Goal: Task Accomplishment & Management: Use online tool/utility

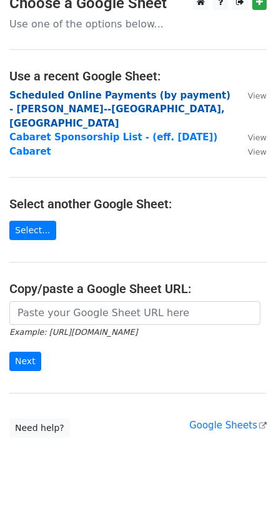
scroll to position [29, 0]
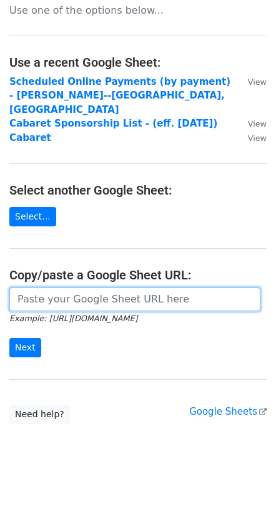
click at [82, 287] on input "url" at bounding box center [134, 299] width 251 height 24
paste input "[URL][DOMAIN_NAME]"
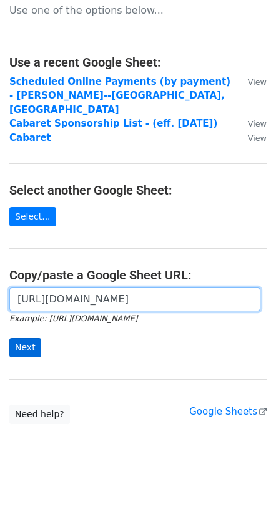
type input "[URL][DOMAIN_NAME]"
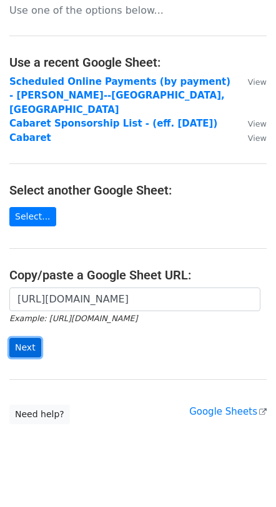
scroll to position [0, 0]
click at [24, 338] on input "Next" at bounding box center [25, 347] width 32 height 19
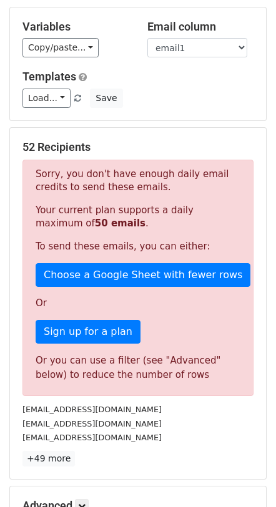
scroll to position [125, 0]
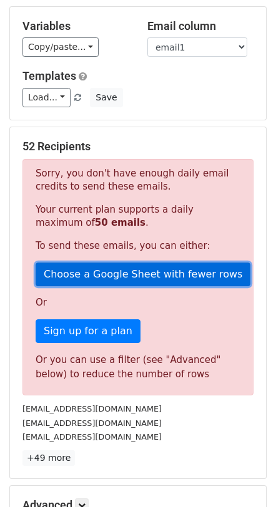
click at [153, 262] on link "Choose a Google Sheet with fewer rows" at bounding box center [143, 274] width 214 height 24
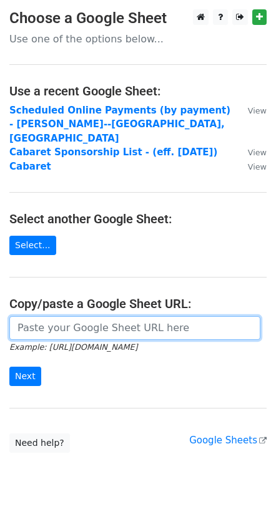
click at [75, 319] on input "url" at bounding box center [134, 328] width 251 height 24
paste input "[URL][DOMAIN_NAME]"
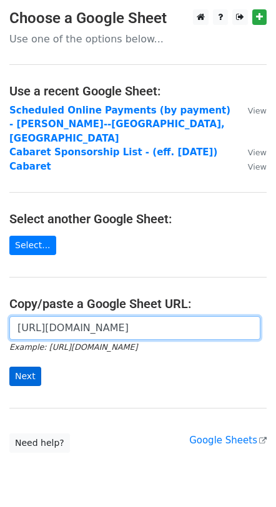
type input "[URL][DOMAIN_NAME]"
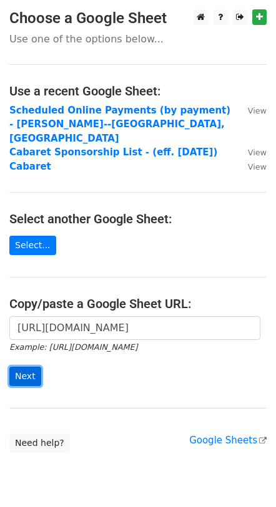
scroll to position [0, 0]
click at [34, 367] on input "Next" at bounding box center [25, 376] width 32 height 19
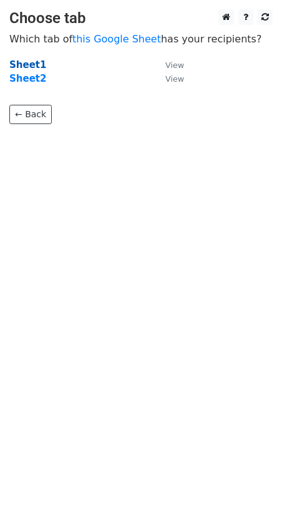
click at [18, 61] on strong "Sheet1" at bounding box center [27, 64] width 37 height 11
click at [26, 65] on strong "Sheet1" at bounding box center [27, 64] width 37 height 11
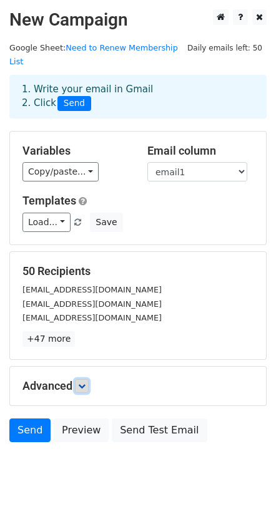
click at [84, 382] on icon at bounding box center [81, 385] width 7 height 7
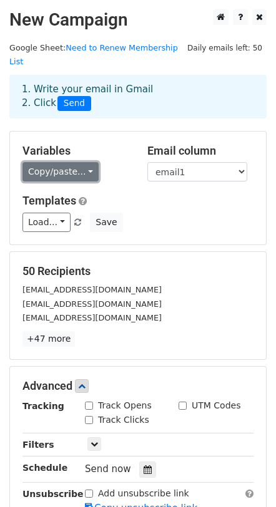
click at [87, 162] on link "Copy/paste..." at bounding box center [60, 171] width 76 height 19
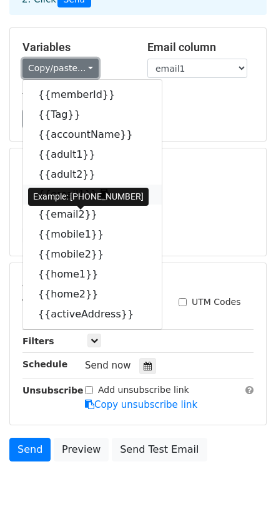
scroll to position [125, 0]
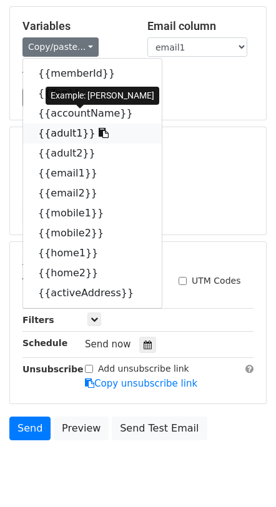
click at [98, 128] on icon at bounding box center [103, 133] width 10 height 10
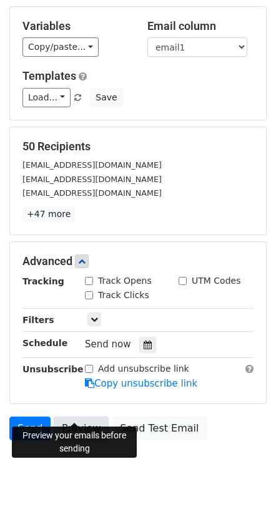
click at [80, 416] on link "Preview" at bounding box center [81, 428] width 55 height 24
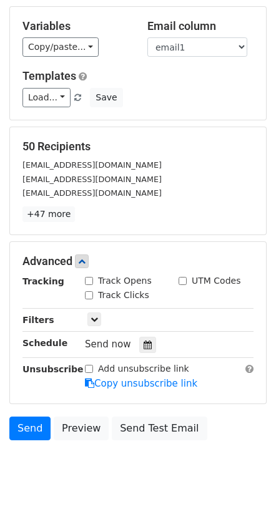
click at [89, 277] on input "Track Opens" at bounding box center [89, 281] width 8 height 8
checkbox input "true"
click at [91, 289] on div "Track Clicks" at bounding box center [117, 295] width 64 height 13
click at [90, 291] on input "Track Clicks" at bounding box center [89, 295] width 8 height 8
checkbox input "true"
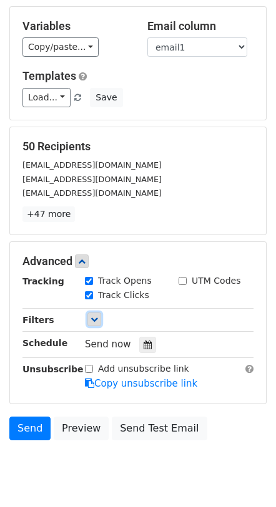
click at [94, 315] on icon at bounding box center [93, 318] width 7 height 7
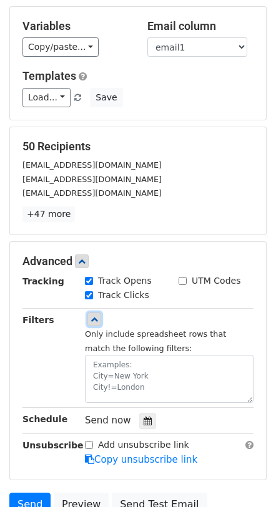
click at [95, 315] on icon at bounding box center [93, 318] width 7 height 7
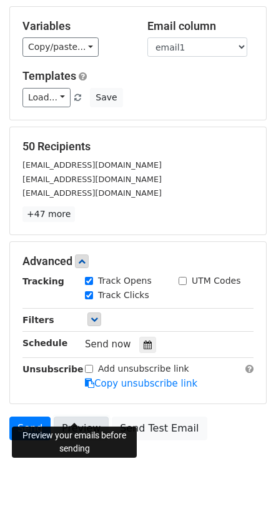
click at [90, 416] on link "Preview" at bounding box center [81, 428] width 55 height 24
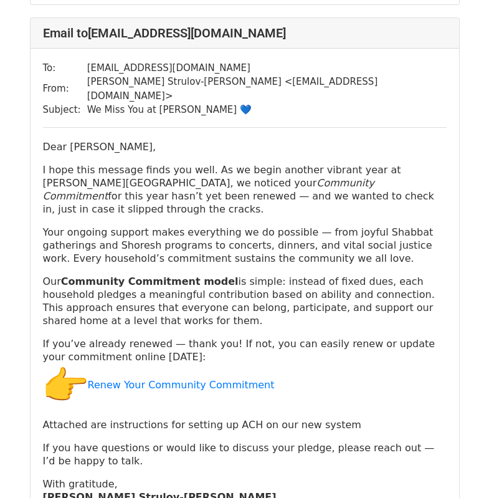
scroll to position [2642, 0]
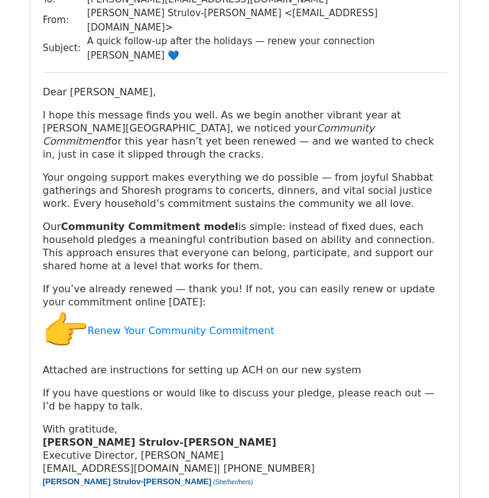
scroll to position [6109, 0]
